Goal: Find specific page/section: Find specific page/section

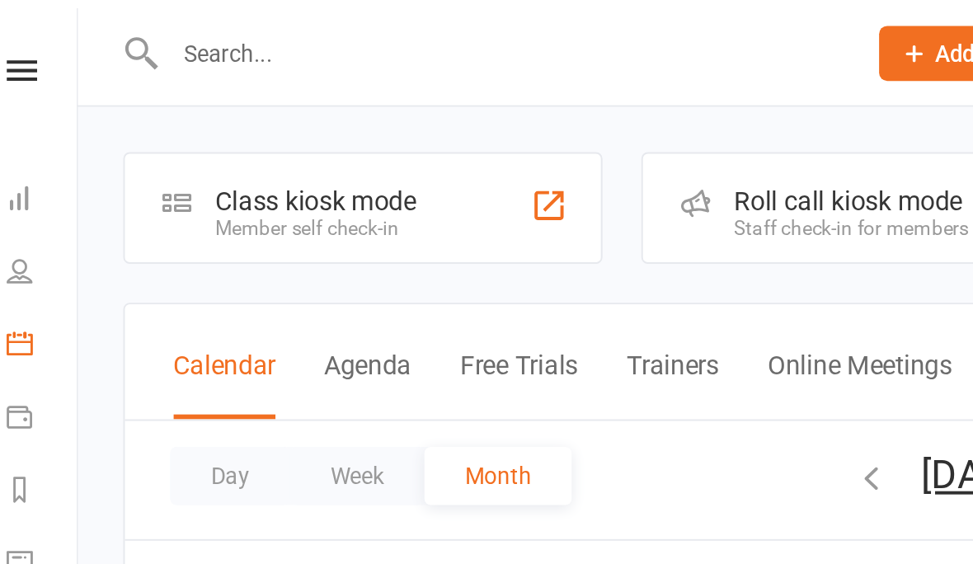
scroll to position [0, 16]
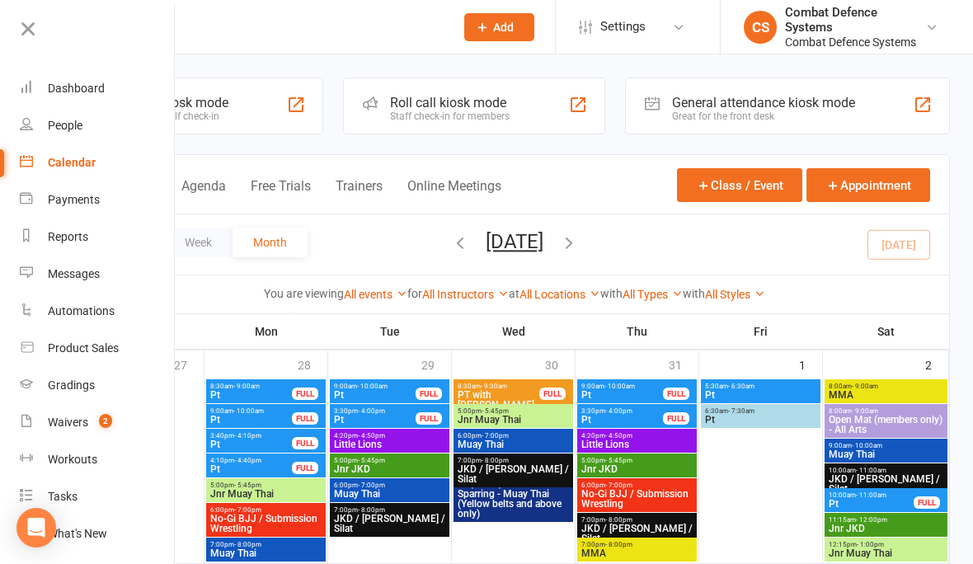
click at [96, 383] on link "Gradings" at bounding box center [98, 385] width 156 height 37
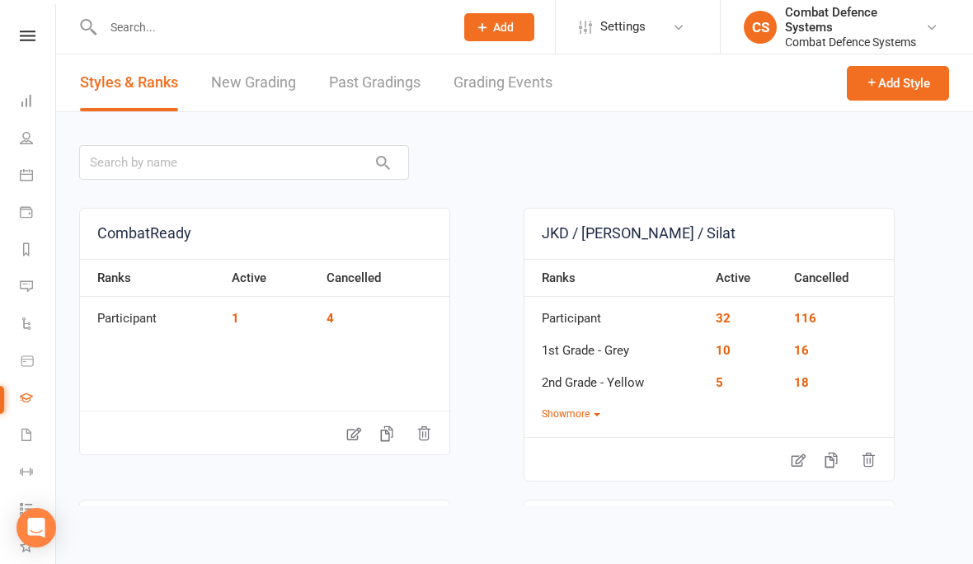
click at [506, 77] on link "Grading Events" at bounding box center [502, 82] width 99 height 57
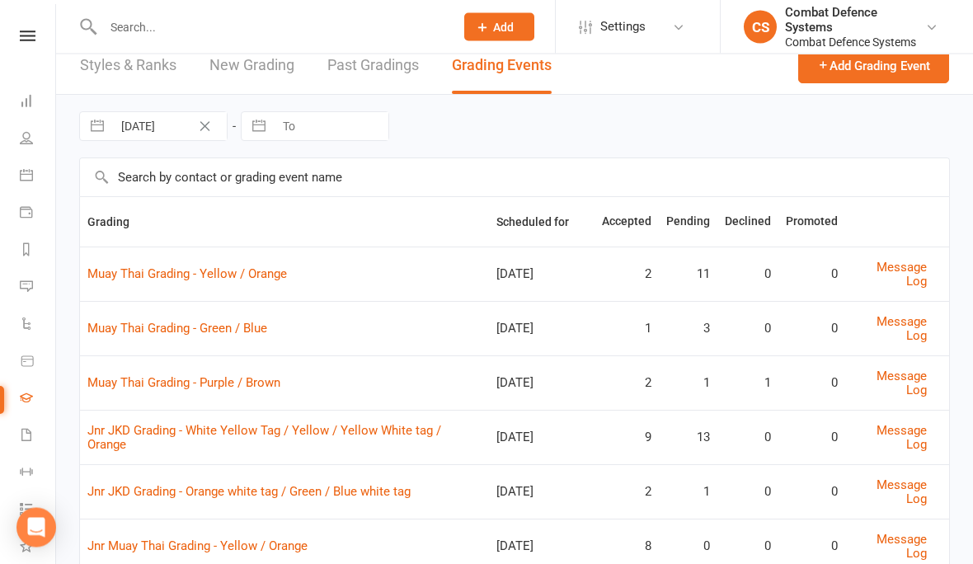
scroll to position [17, 0]
click at [153, 484] on link "Jnr JKD Grading - Orange white tag / Green / Blue white tag" at bounding box center [248, 491] width 323 height 15
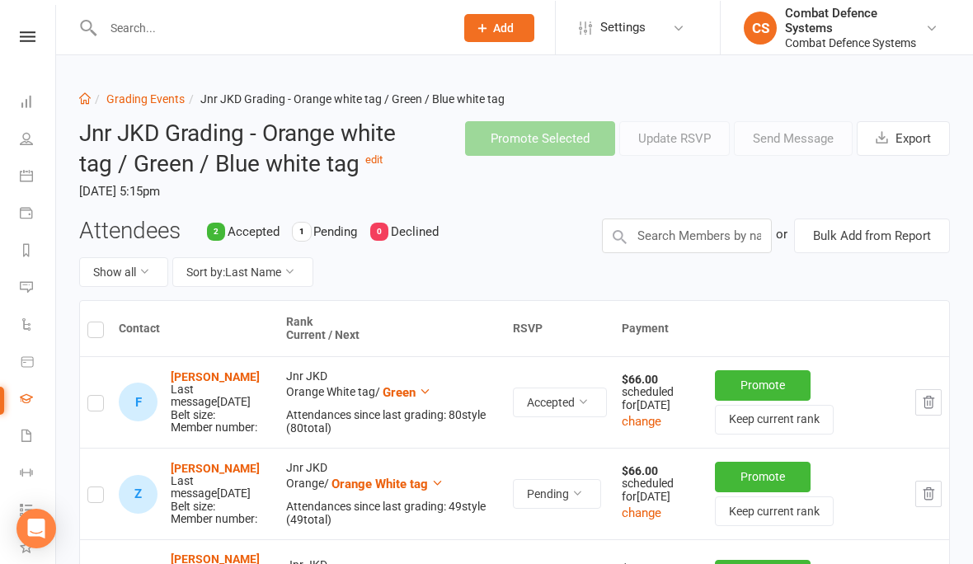
click at [29, 33] on icon at bounding box center [28, 36] width 16 height 11
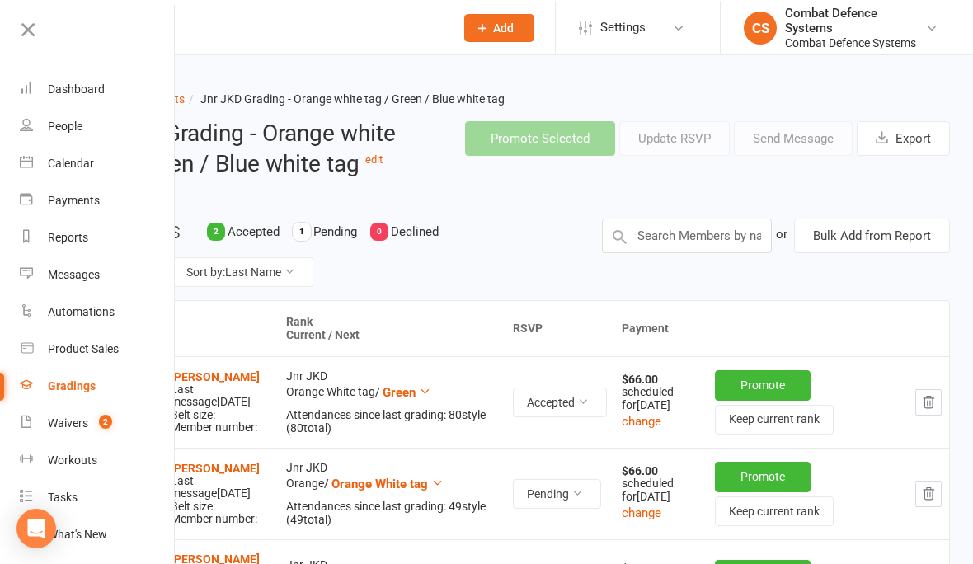
click at [69, 95] on div "Dashboard" at bounding box center [76, 88] width 57 height 13
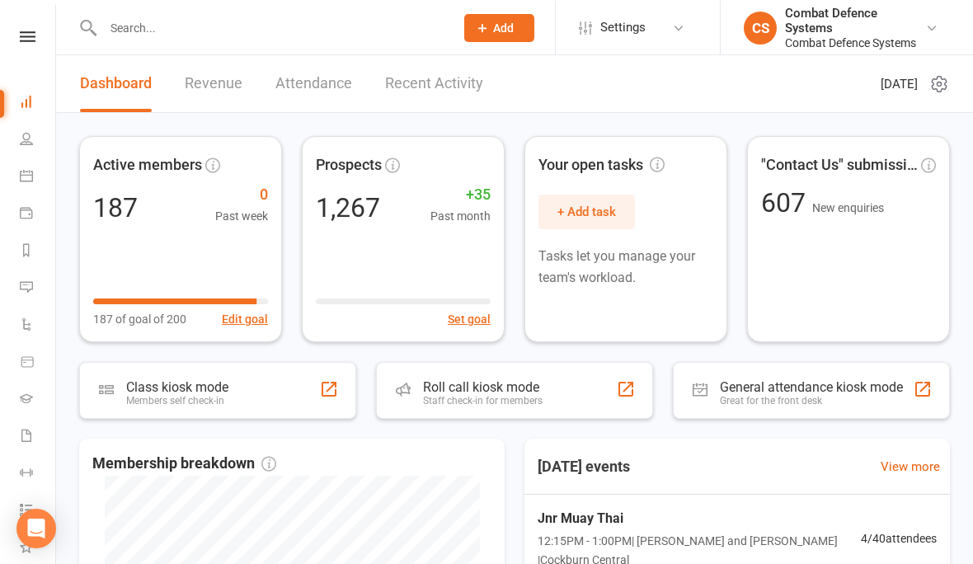
click at [30, 174] on icon at bounding box center [26, 174] width 13 height 13
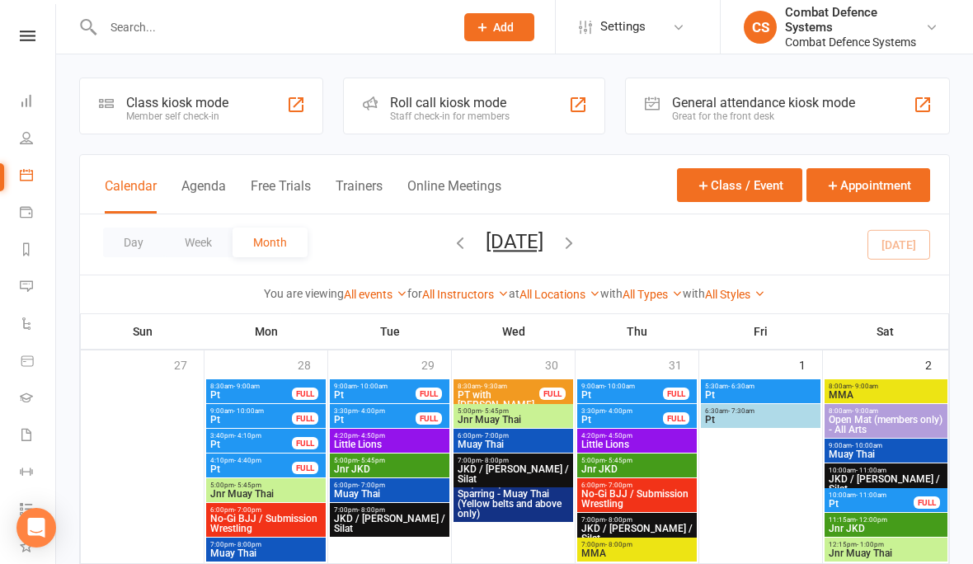
click at [29, 444] on link "Waivers 2" at bounding box center [38, 436] width 37 height 37
select select "25"
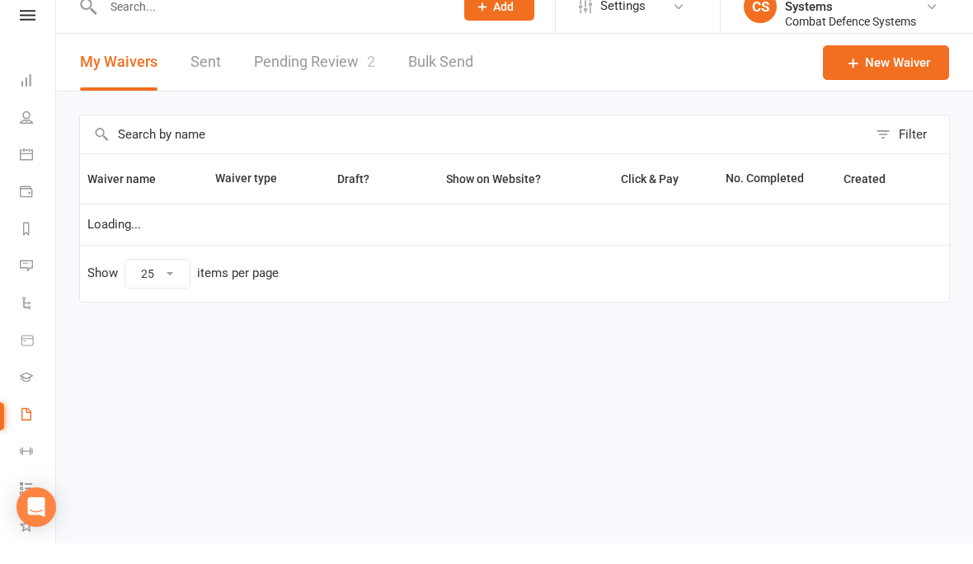
click at [242, 392] on html "Prospect Member Non-attending contact Class / event Appointment Grading event T…" at bounding box center [486, 196] width 973 height 392
